Goal: Task Accomplishment & Management: Manage account settings

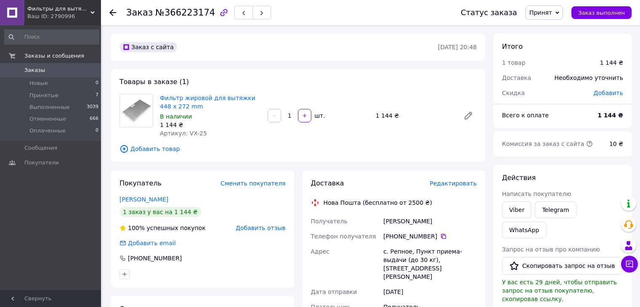
scroll to position [77, 0]
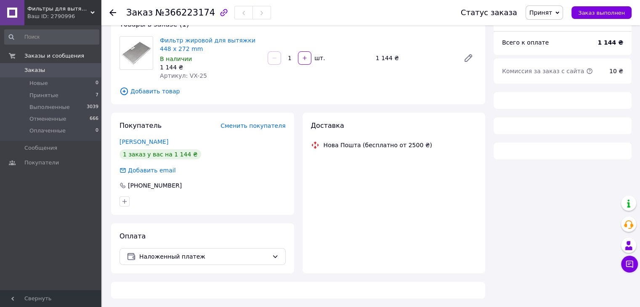
scroll to position [77, 0]
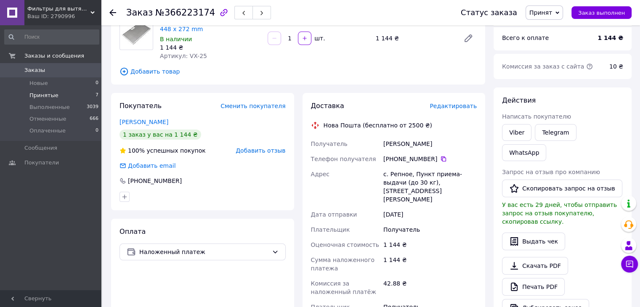
click at [39, 95] on span "Принятые" at bounding box center [43, 96] width 29 height 8
